Goal: Task Accomplishment & Management: Manage account settings

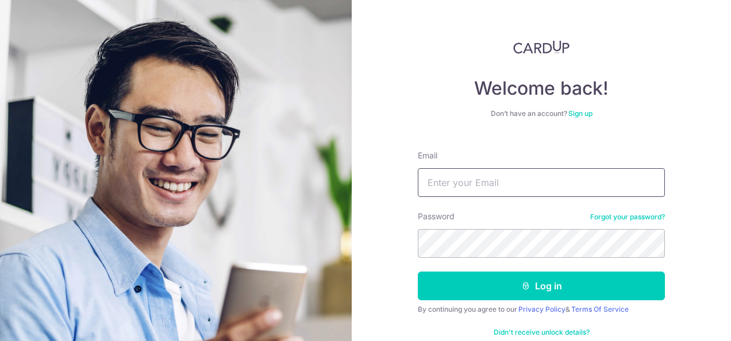
type input "[EMAIL_ADDRESS][DOMAIN_NAME]"
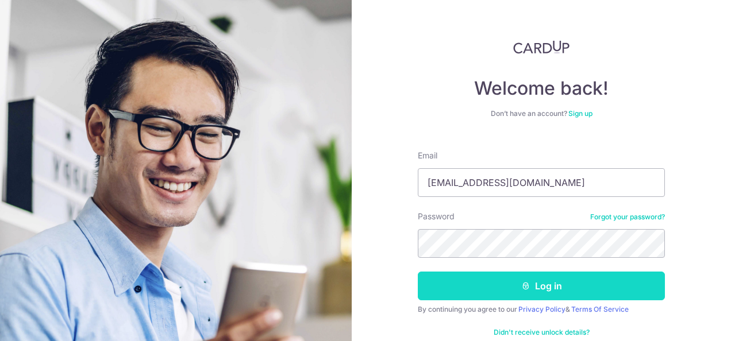
click at [457, 281] on button "Log in" at bounding box center [541, 286] width 247 height 29
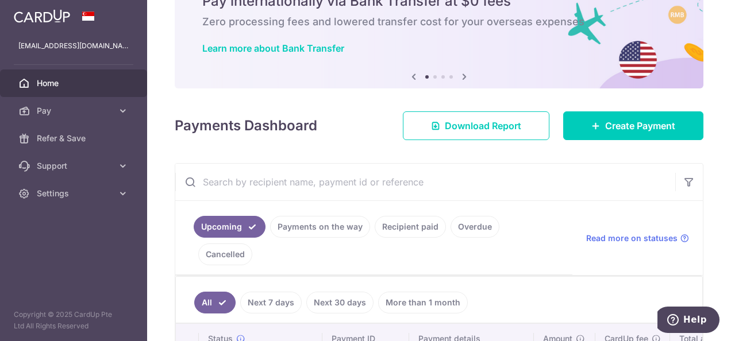
scroll to position [172, 0]
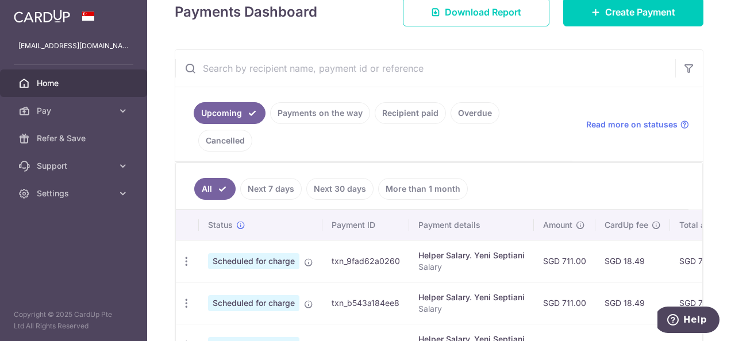
click at [334, 113] on link "Payments on the way" at bounding box center [320, 113] width 100 height 22
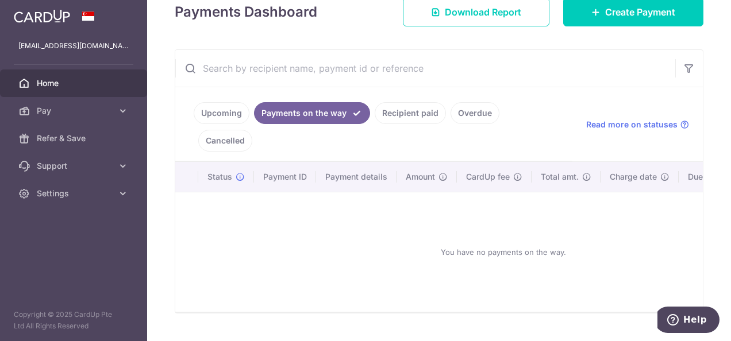
click at [394, 117] on link "Recipient paid" at bounding box center [410, 113] width 71 height 22
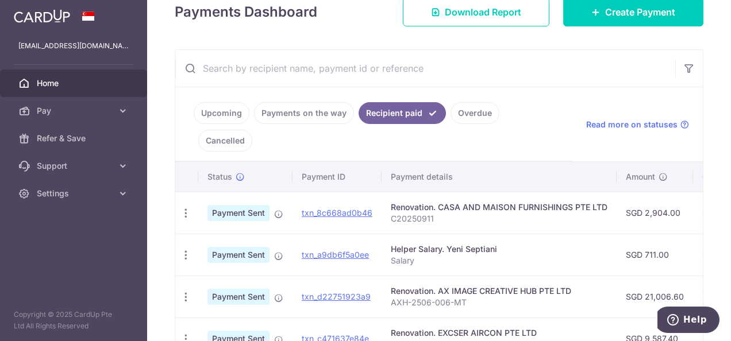
click at [460, 116] on link "Overdue" at bounding box center [475, 113] width 49 height 22
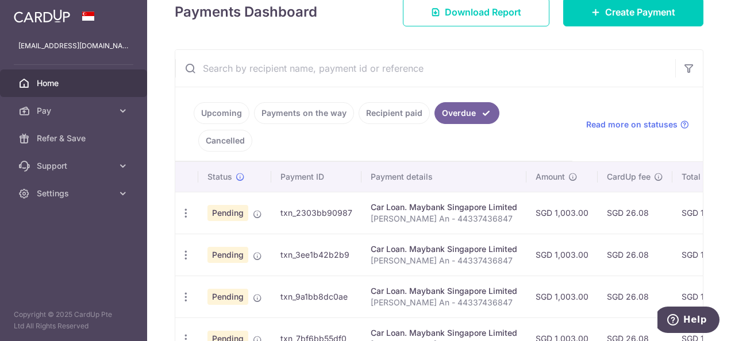
click at [383, 117] on link "Recipient paid" at bounding box center [394, 113] width 71 height 22
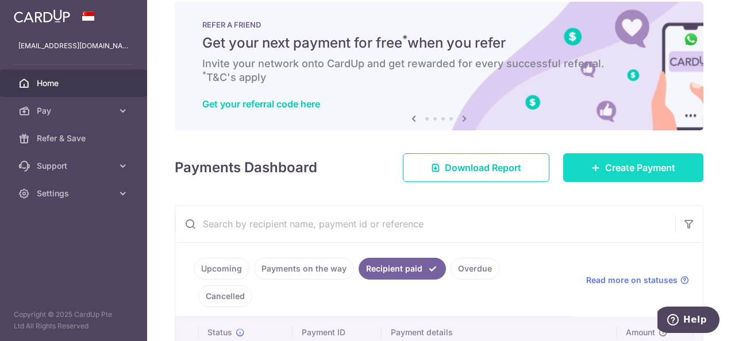
scroll to position [0, 0]
